Goal: Check status: Check status

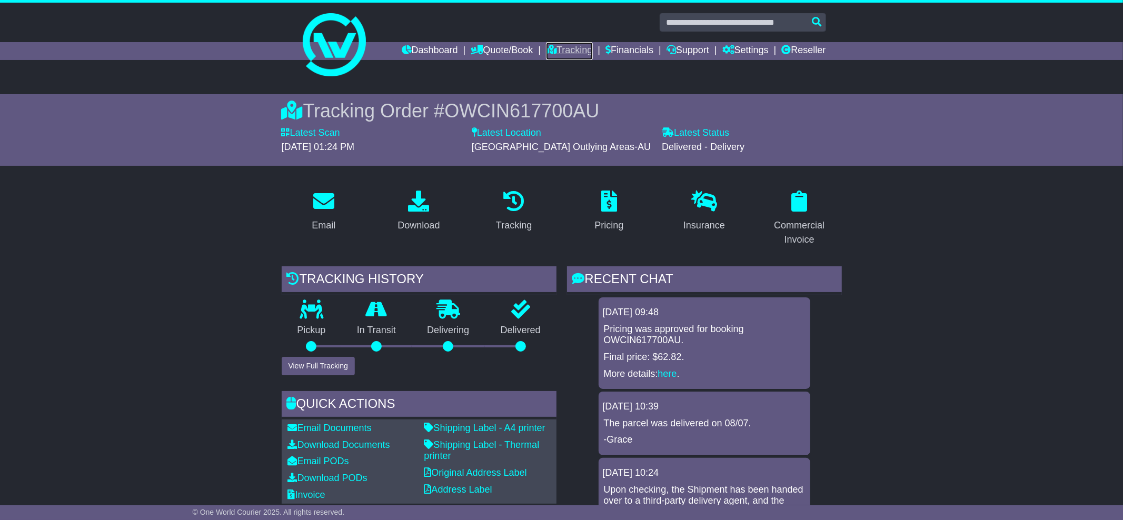
click at [553, 42] on link "Tracking" at bounding box center [569, 51] width 46 height 18
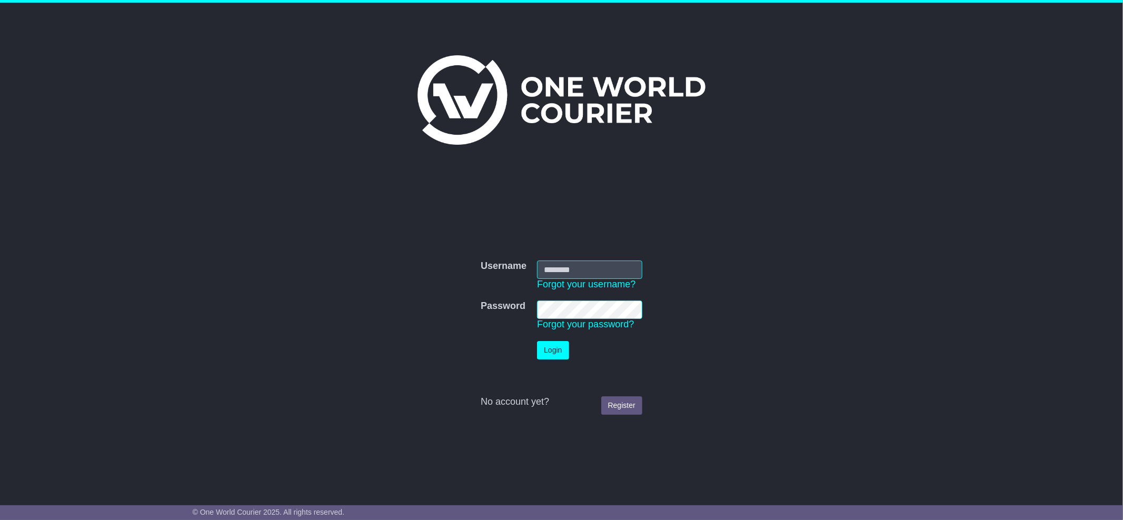
type input "**********"
click at [551, 346] on button "Login" at bounding box center [553, 350] width 32 height 18
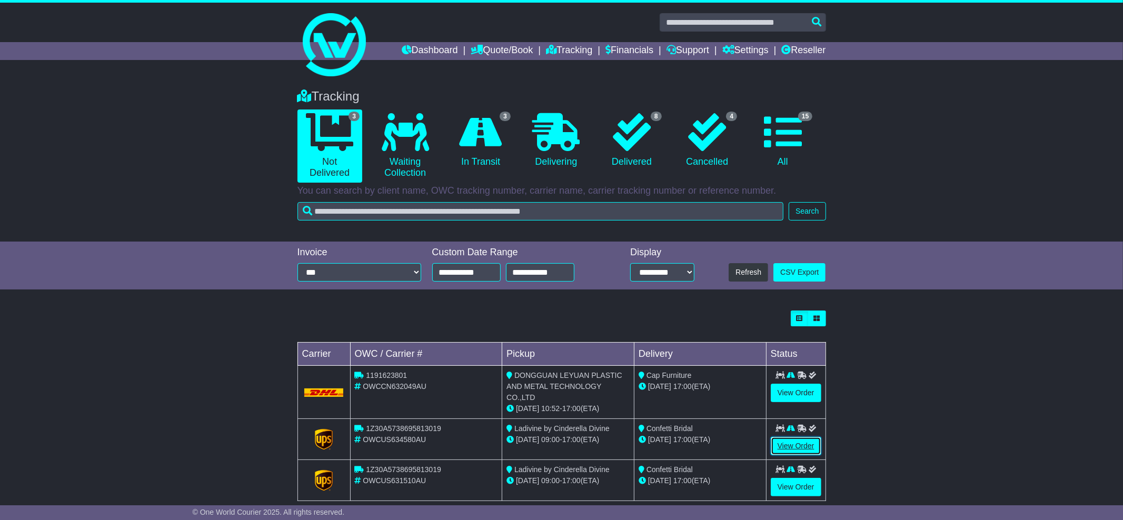
click at [776, 437] on link "View Order" at bounding box center [796, 446] width 51 height 18
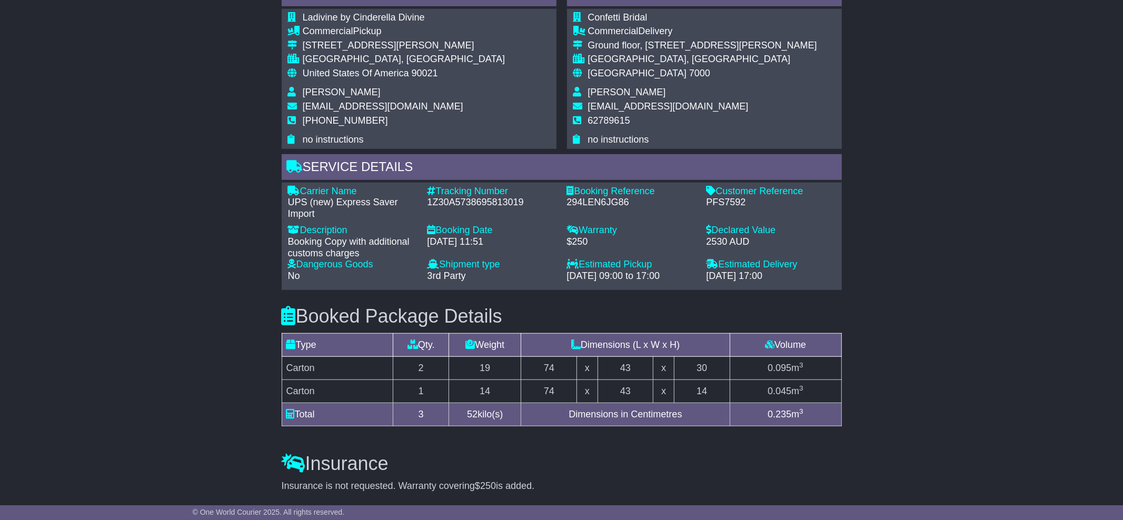
scroll to position [559, 0]
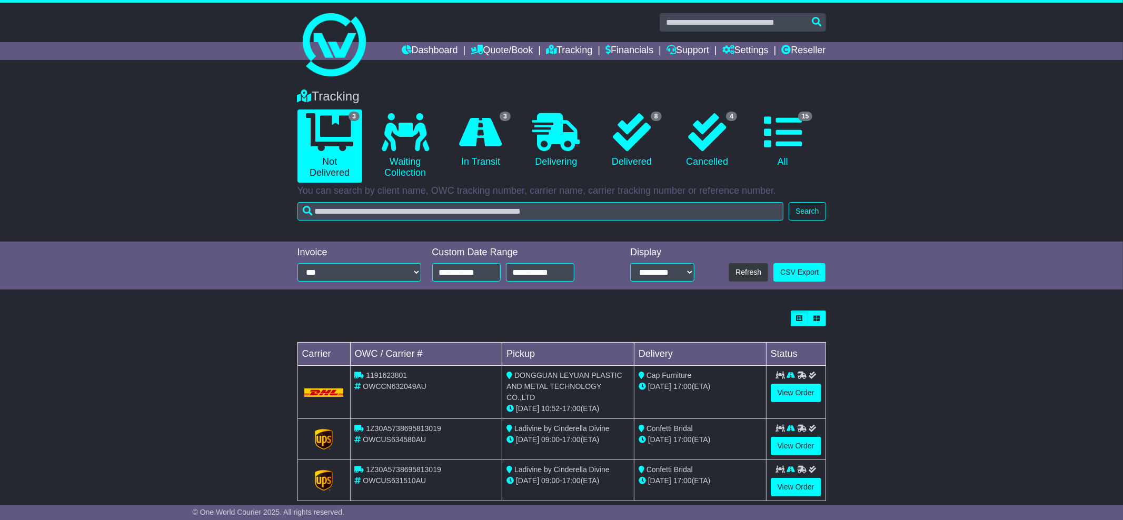
scroll to position [7, 0]
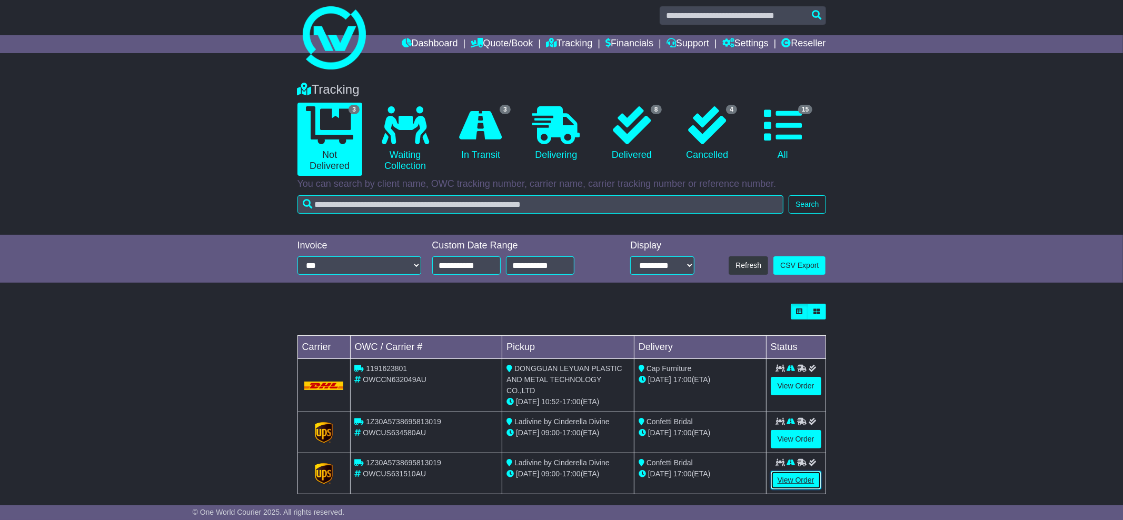
click at [803, 475] on link "View Order" at bounding box center [796, 480] width 51 height 18
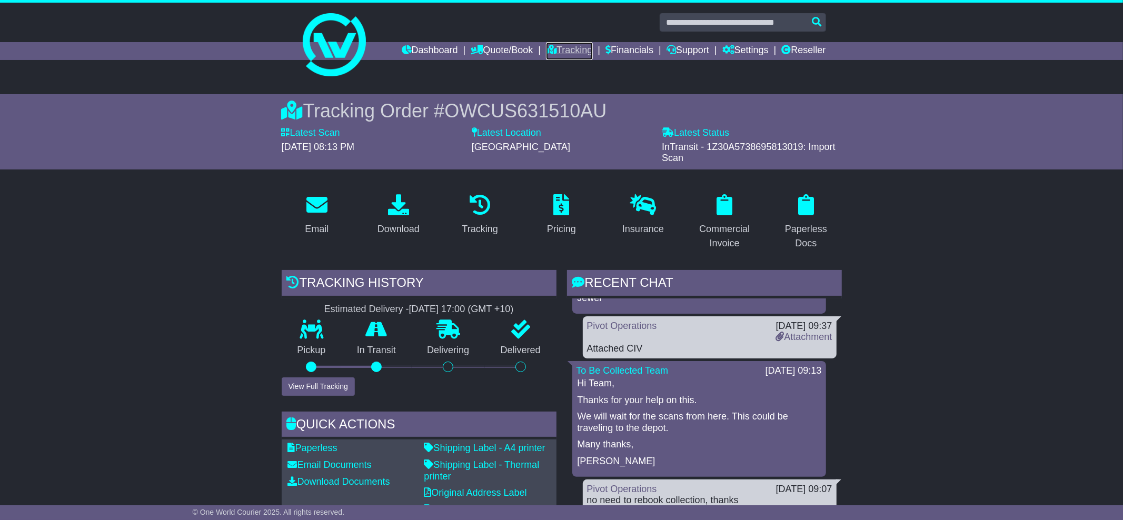
click at [562, 45] on link "Tracking" at bounding box center [569, 51] width 46 height 18
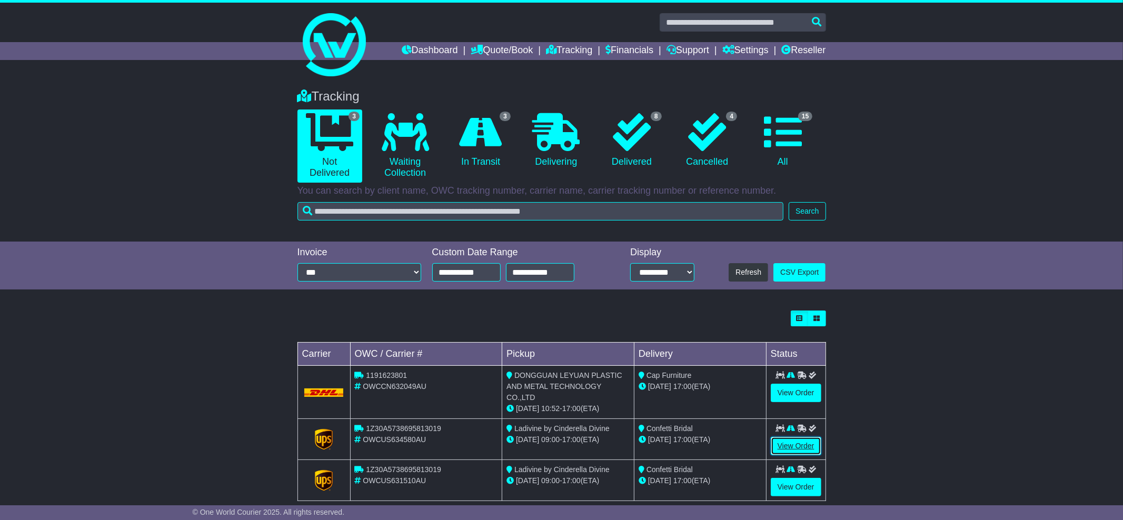
click at [789, 437] on link "View Order" at bounding box center [796, 446] width 51 height 18
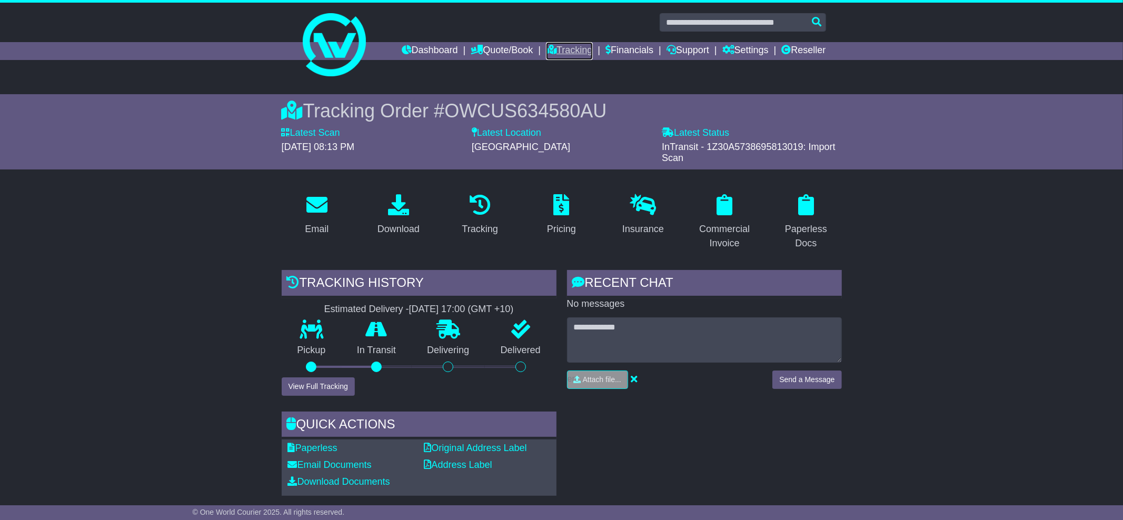
click at [554, 49] on link "Tracking" at bounding box center [569, 51] width 46 height 18
